Goal: Complete application form

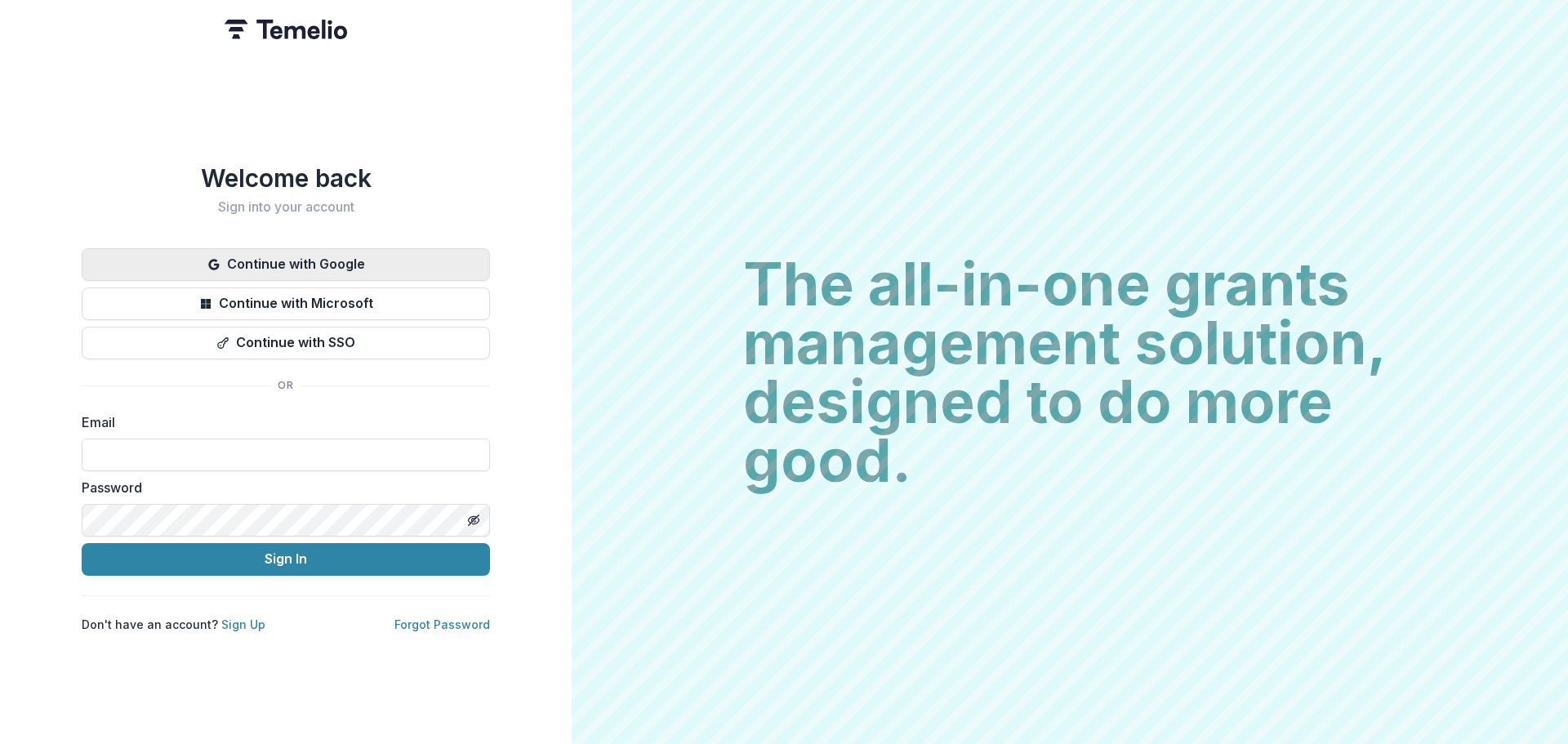
click at [314, 257] on button "Continue with Google" at bounding box center [286, 265] width 409 height 32
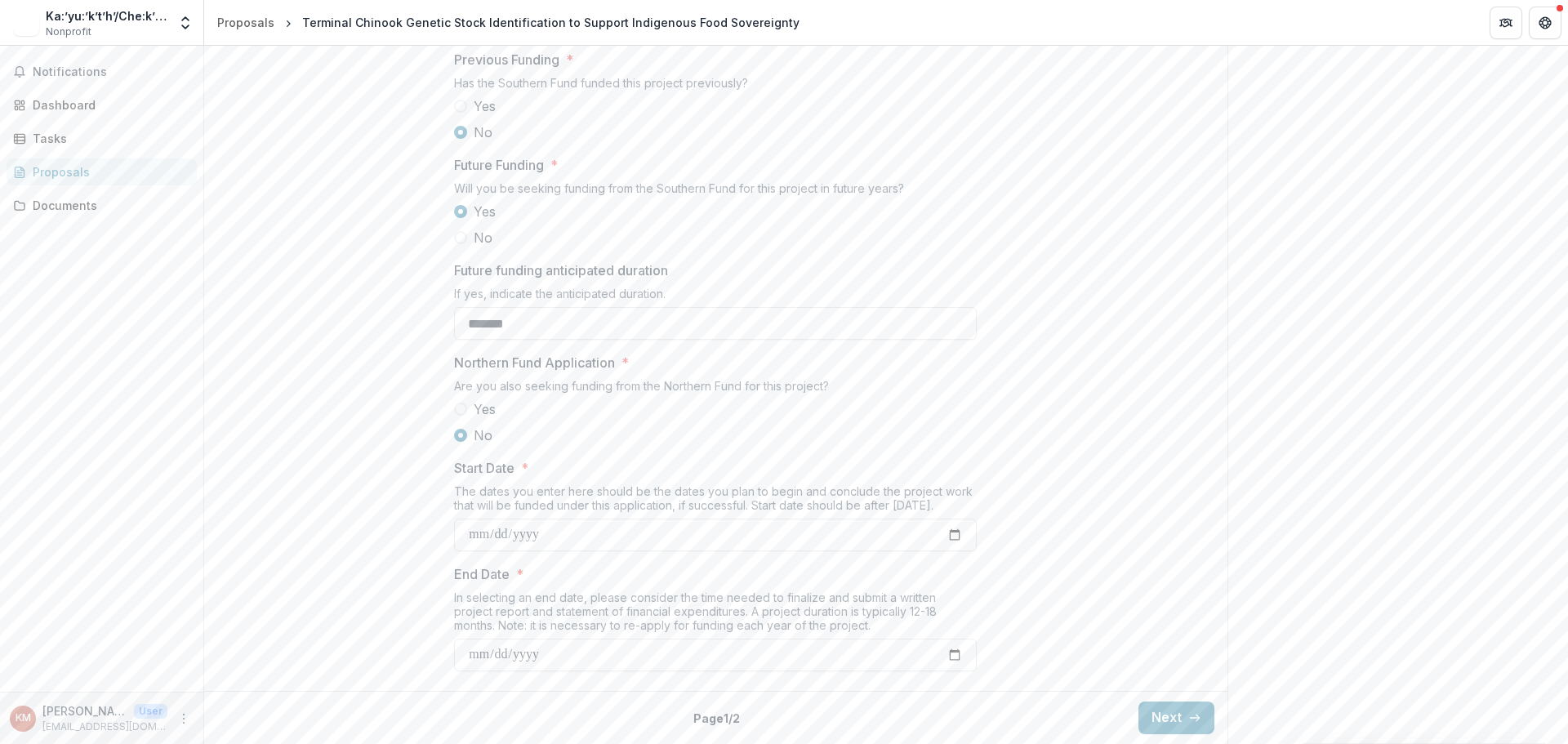
scroll to position [1677, 0]
click at [1169, 713] on button "Next" at bounding box center [1177, 717] width 76 height 32
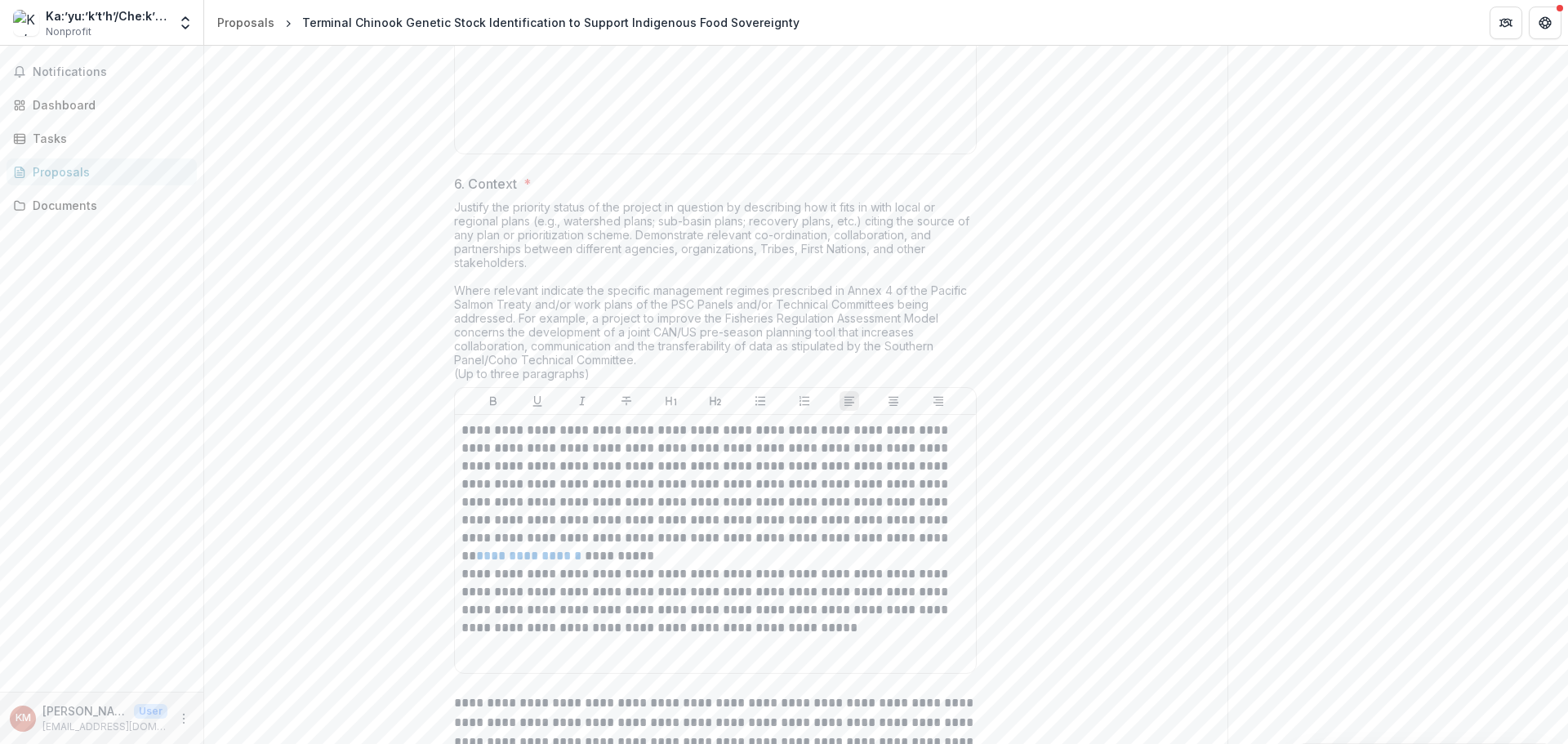
scroll to position [3065, 0]
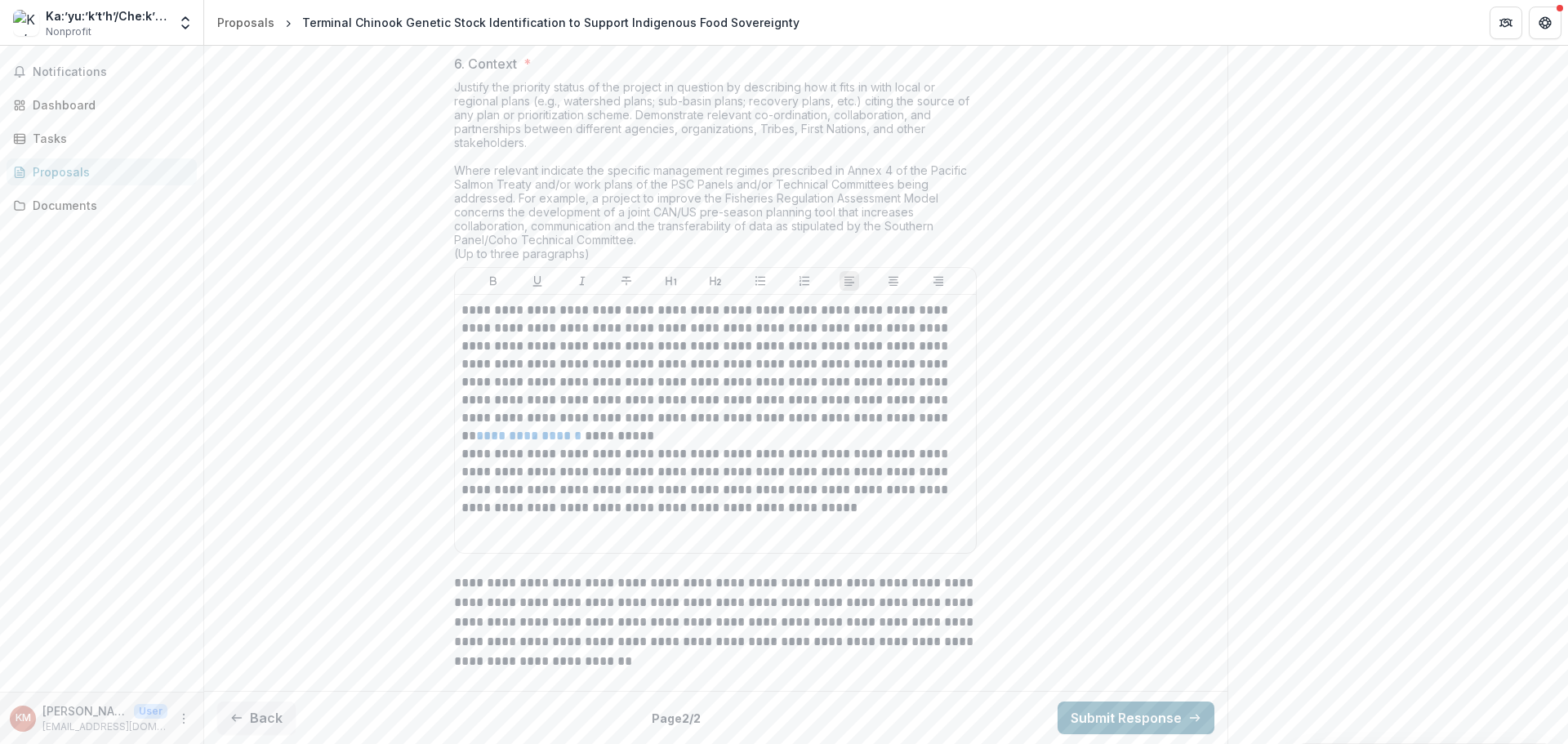
click at [1140, 716] on button "Submit Response" at bounding box center [1136, 717] width 157 height 32
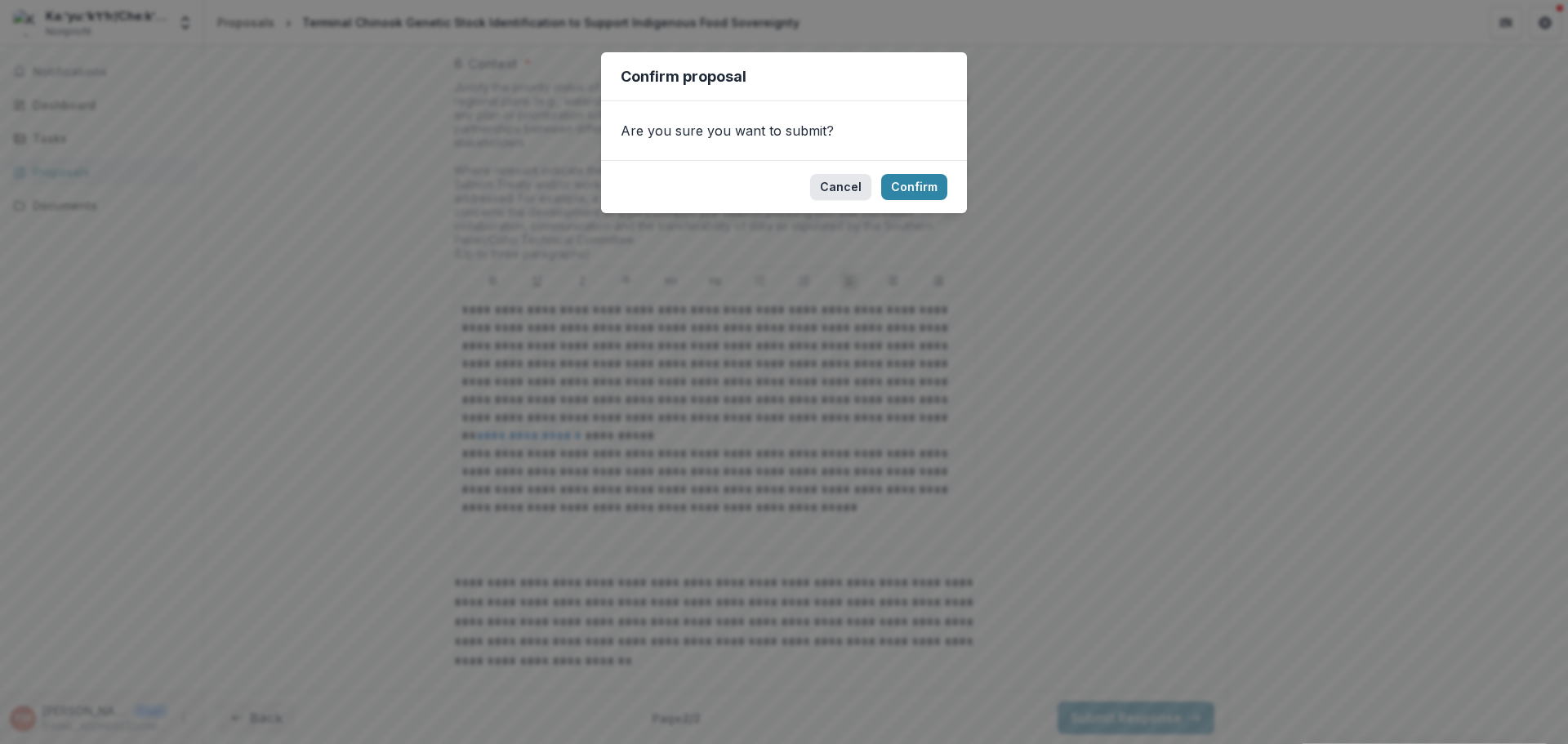
click at [849, 187] on button "Cancel" at bounding box center [841, 187] width 61 height 26
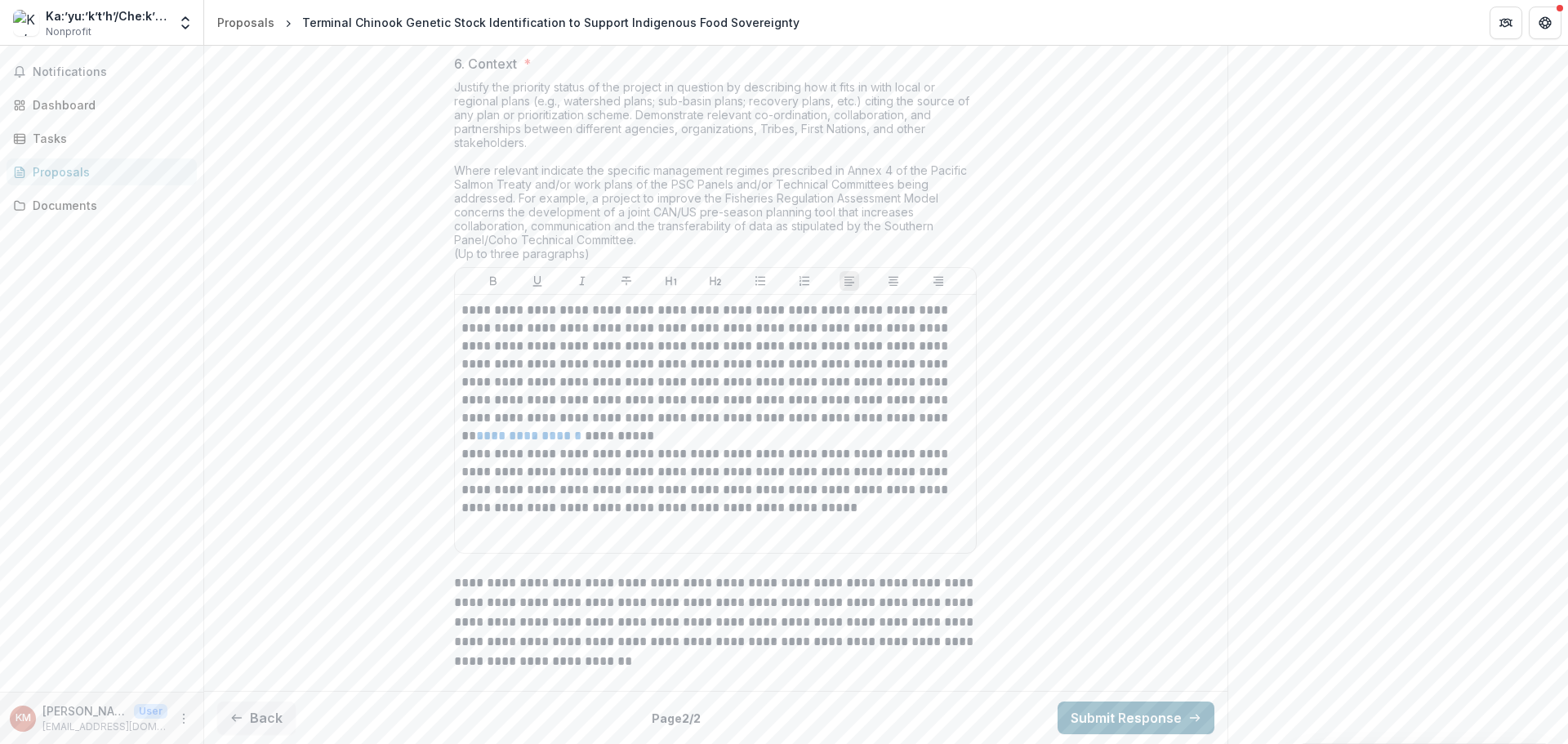
click at [1106, 717] on button "Submit Response" at bounding box center [1136, 717] width 157 height 32
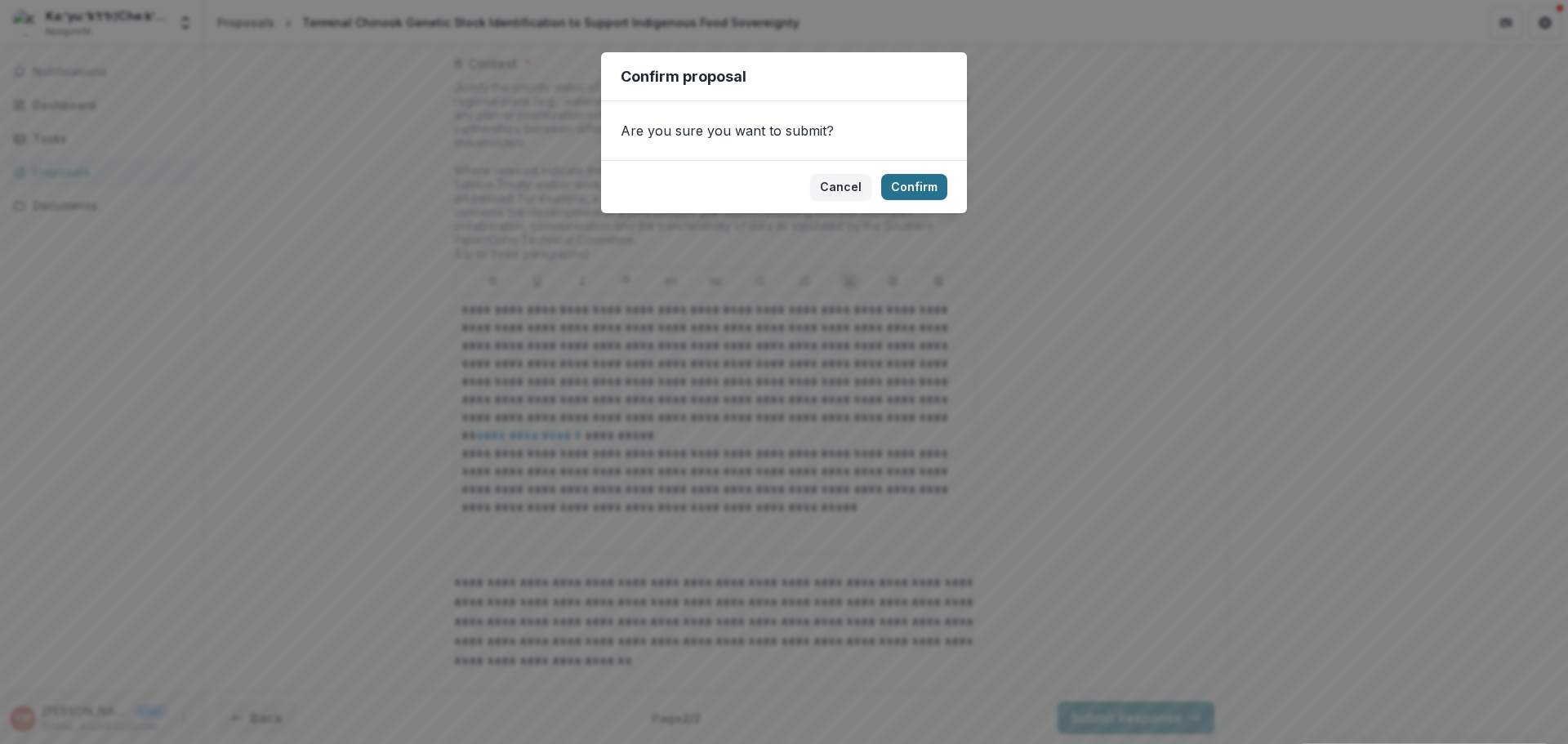
click at [910, 189] on button "Confirm" at bounding box center [914, 187] width 66 height 26
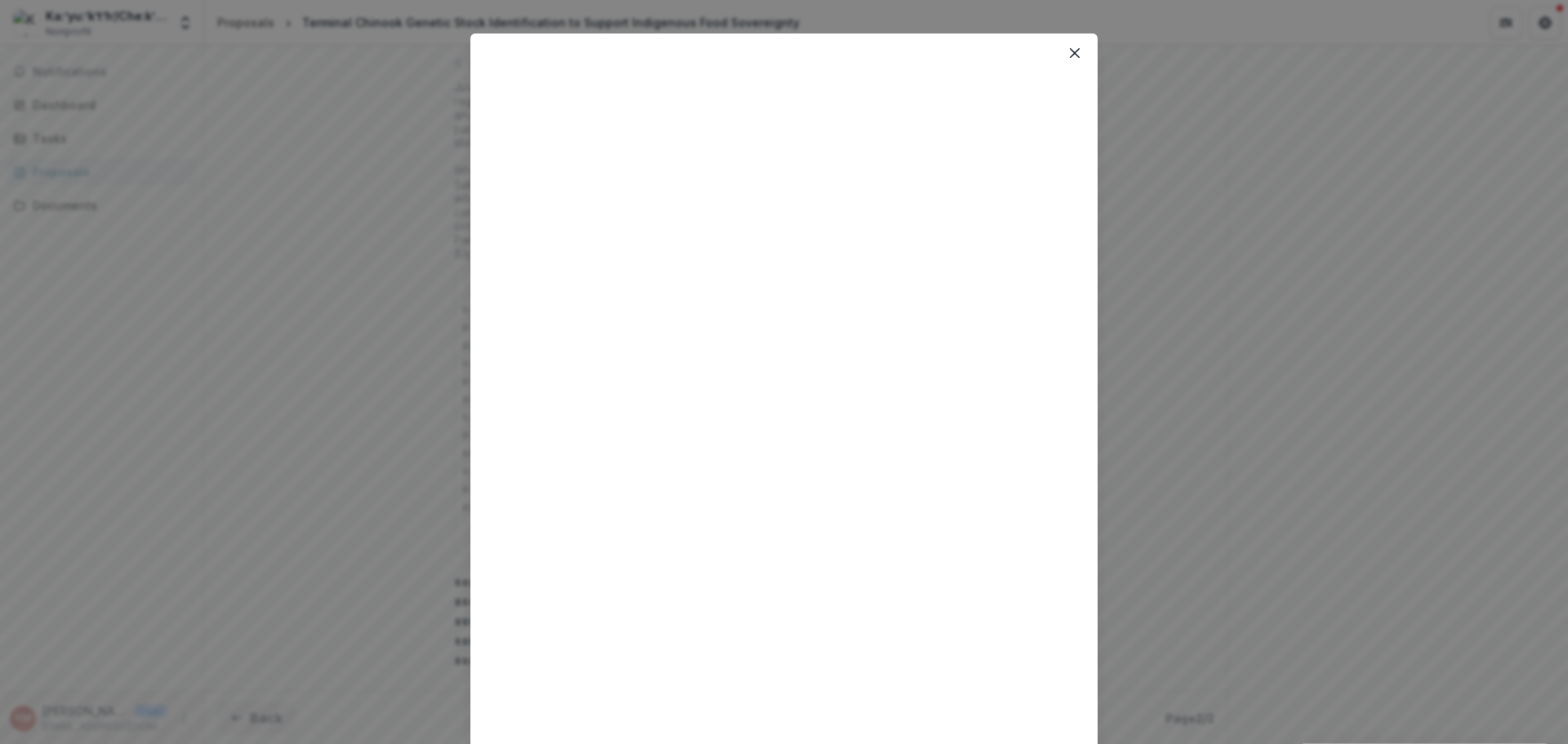
scroll to position [0, 0]
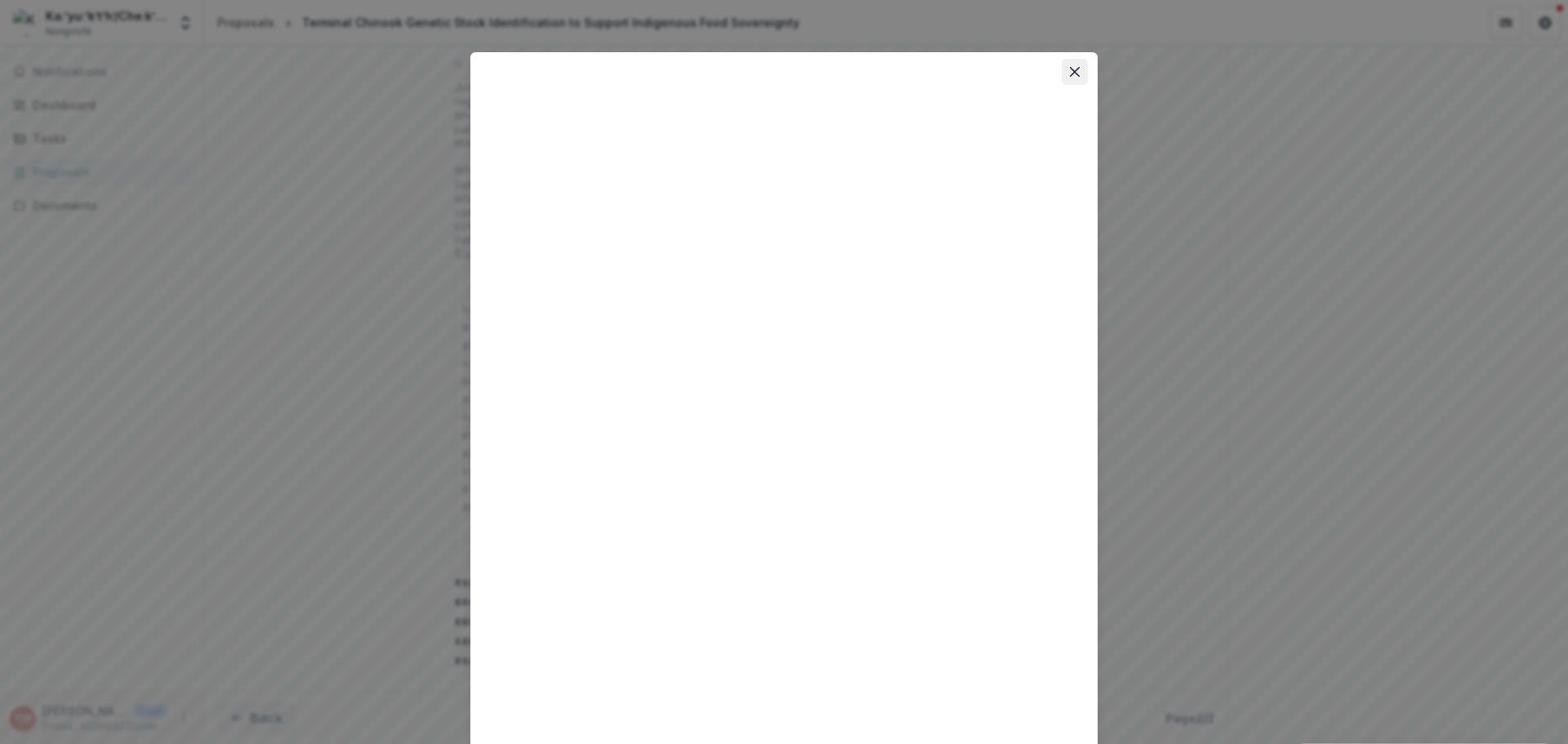
click at [1072, 73] on icon "Close" at bounding box center [1075, 71] width 10 height 10
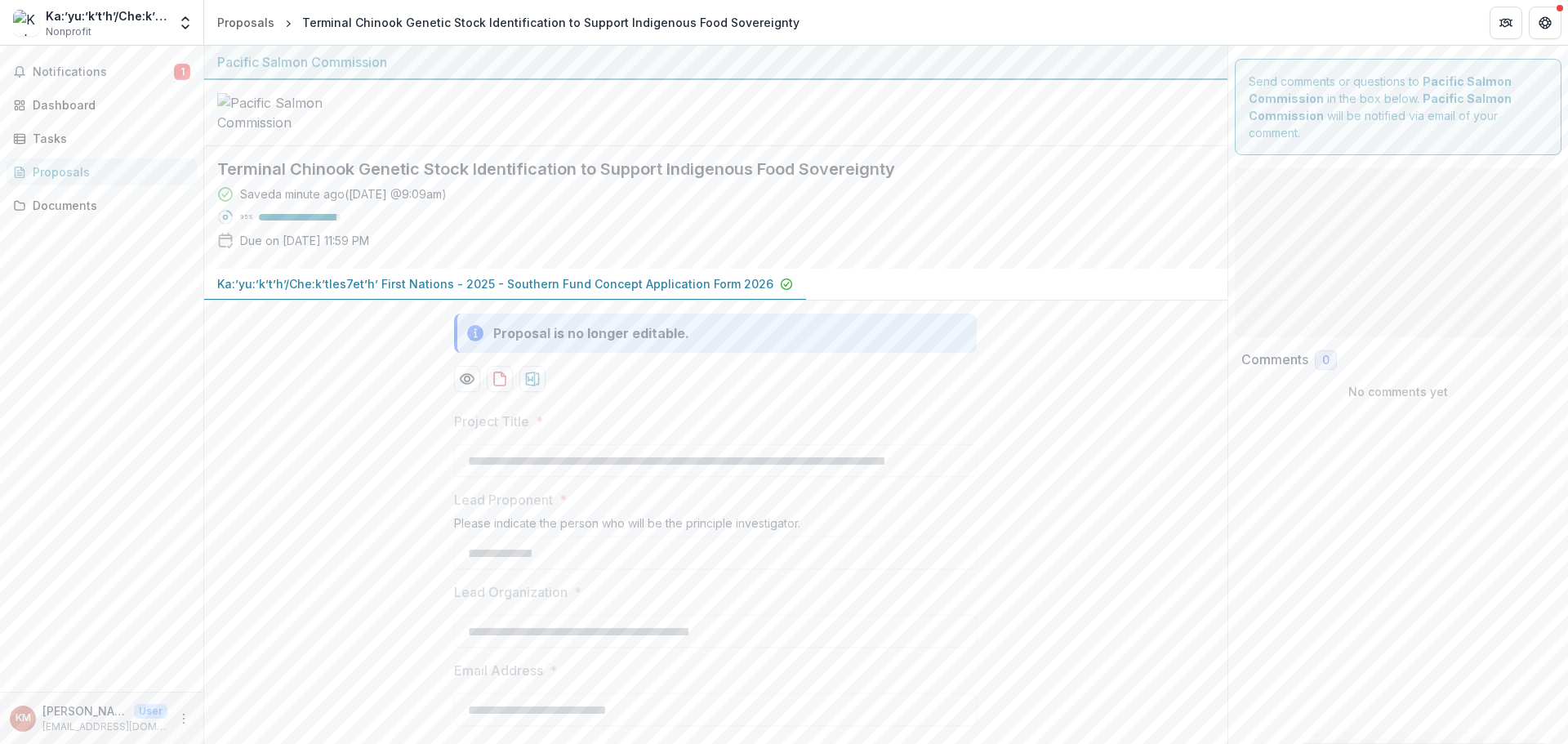
type input "********"
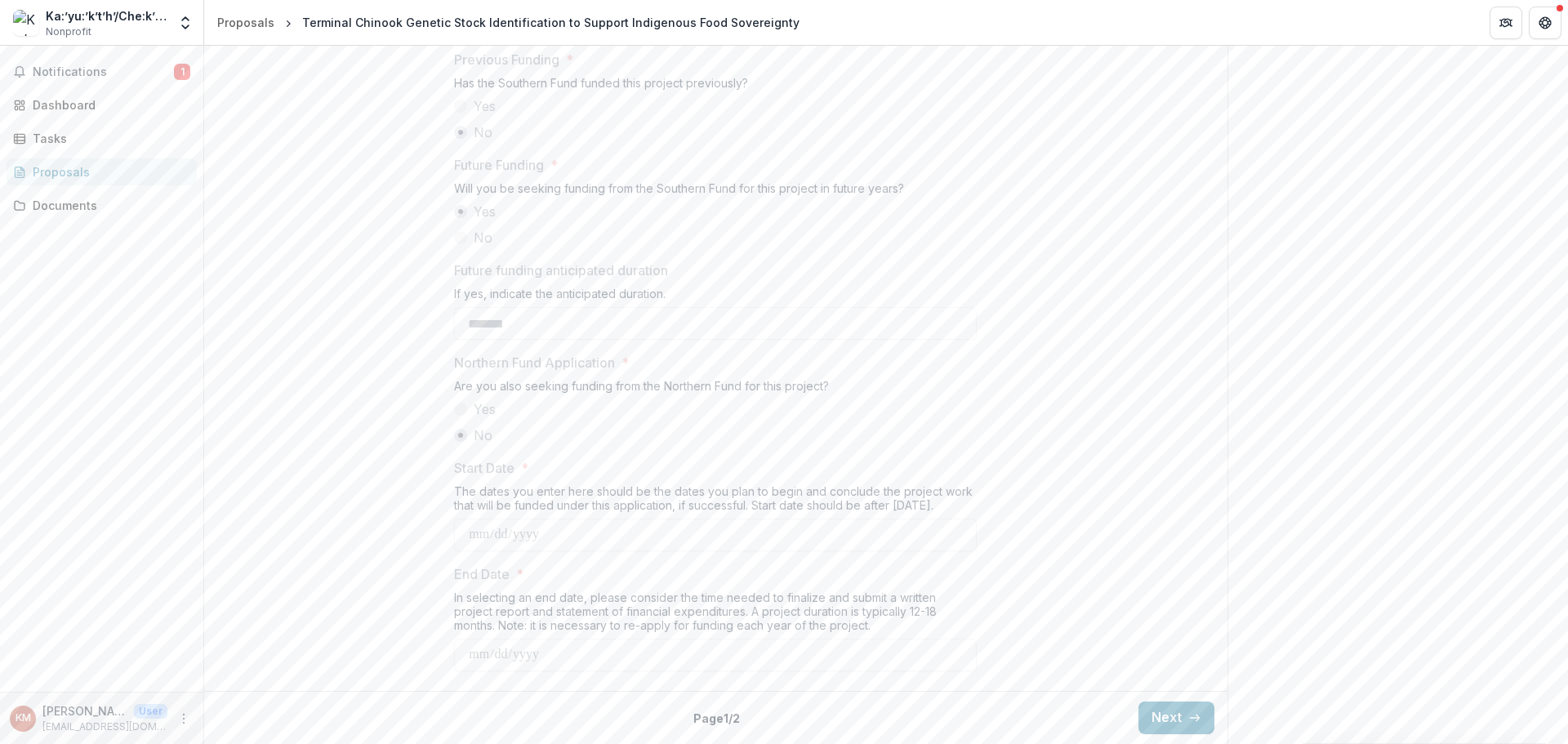
scroll to position [1715, 0]
